Goal: Find specific page/section: Find specific page/section

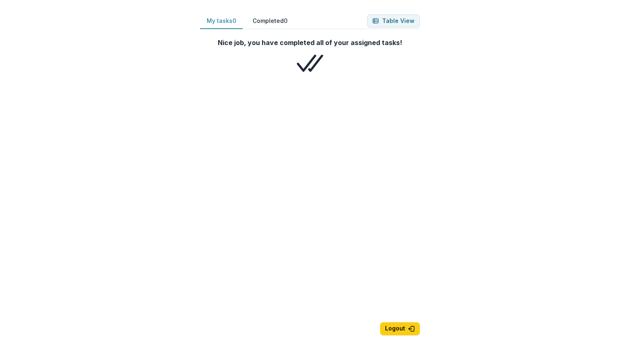
click at [288, 21] on button "Completed 0" at bounding box center [270, 21] width 48 height 16
click at [228, 24] on button "My tasks 0" at bounding box center [221, 21] width 43 height 16
click at [290, 28] on button "Completed 0" at bounding box center [270, 21] width 48 height 16
click at [232, 25] on button "My tasks 0" at bounding box center [221, 21] width 43 height 16
drag, startPoint x: 257, startPoint y: 25, endPoint x: 220, endPoint y: 25, distance: 37.3
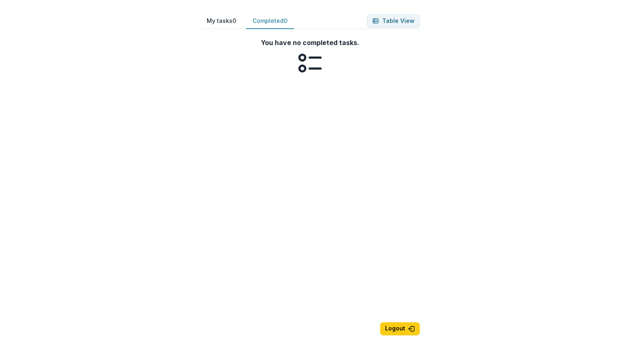
click at [255, 25] on button "Completed 0" at bounding box center [270, 21] width 48 height 16
drag, startPoint x: 220, startPoint y: 25, endPoint x: 262, endPoint y: 25, distance: 42.6
click at [221, 25] on button "My tasks 0" at bounding box center [221, 21] width 43 height 16
drag, startPoint x: 262, startPoint y: 25, endPoint x: 218, endPoint y: 25, distance: 43.9
click at [253, 25] on button "Completed 0" at bounding box center [270, 21] width 48 height 16
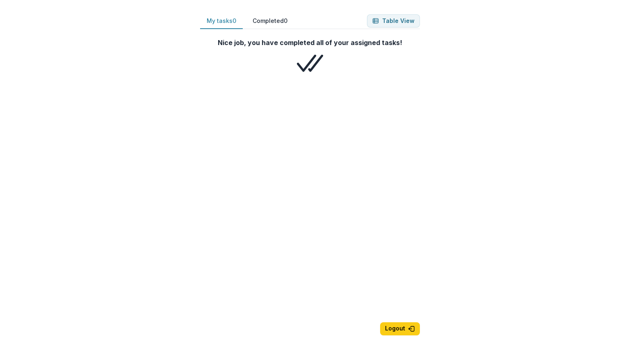
drag, startPoint x: 218, startPoint y: 25, endPoint x: 263, endPoint y: 25, distance: 44.3
click at [221, 25] on button "My tasks 0" at bounding box center [221, 21] width 43 height 16
click at [263, 25] on button "Completed 0" at bounding box center [270, 21] width 48 height 16
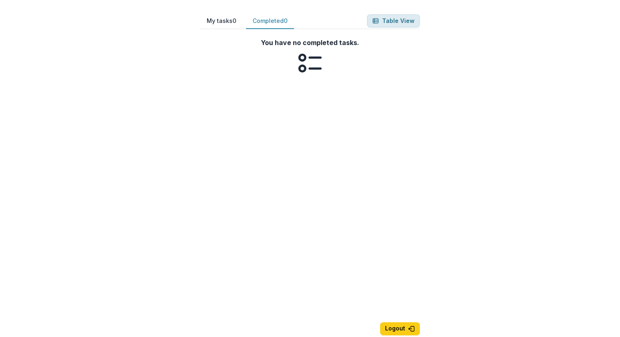
click at [401, 20] on button "Table View" at bounding box center [393, 20] width 53 height 13
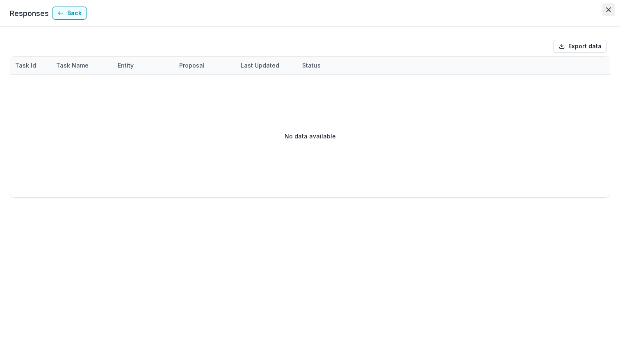
click at [612, 8] on button "Close" at bounding box center [608, 9] width 13 height 13
